Goal: Task Accomplishment & Management: Complete application form

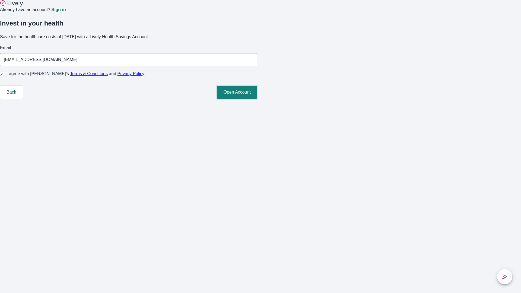
click at [257, 99] on button "Open Account" at bounding box center [237, 92] width 40 height 13
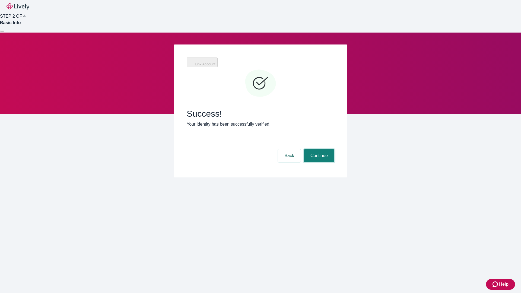
click at [334, 149] on button "Continue" at bounding box center [319, 155] width 30 height 13
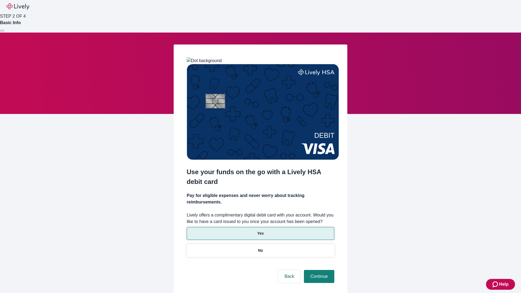
click at [260, 230] on p "Yes" at bounding box center [260, 233] width 7 height 6
click at [318, 270] on button "Continue" at bounding box center [319, 276] width 30 height 13
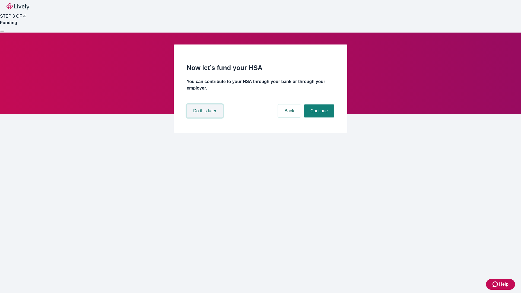
click at [205, 117] on button "Do this later" at bounding box center [205, 110] width 36 height 13
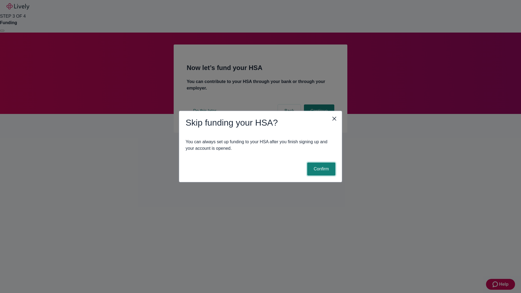
click at [320, 169] on button "Confirm" at bounding box center [321, 168] width 28 height 13
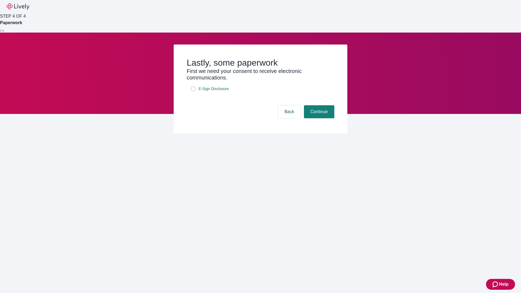
click at [193, 91] on input "E-Sign Disclosure" at bounding box center [193, 88] width 4 height 4
checkbox input "true"
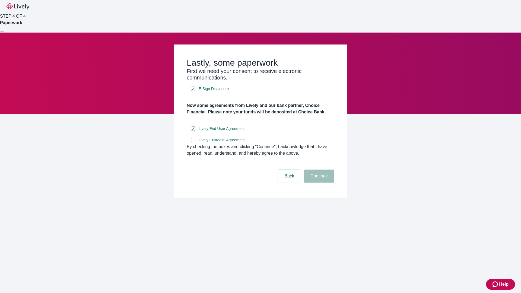
click at [193, 142] on input "Lively Custodial Agreement" at bounding box center [193, 140] width 4 height 4
checkbox input "true"
click at [318, 182] on button "Continue" at bounding box center [319, 175] width 30 height 13
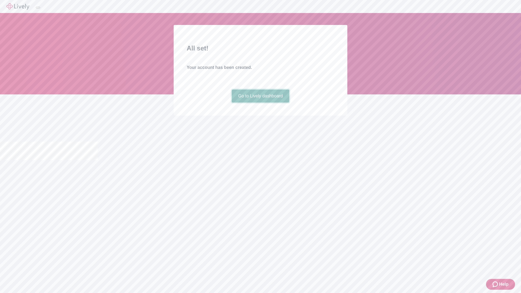
click at [260, 102] on link "Go to Lively dashboard" at bounding box center [261, 95] width 58 height 13
